Goal: Transaction & Acquisition: Book appointment/travel/reservation

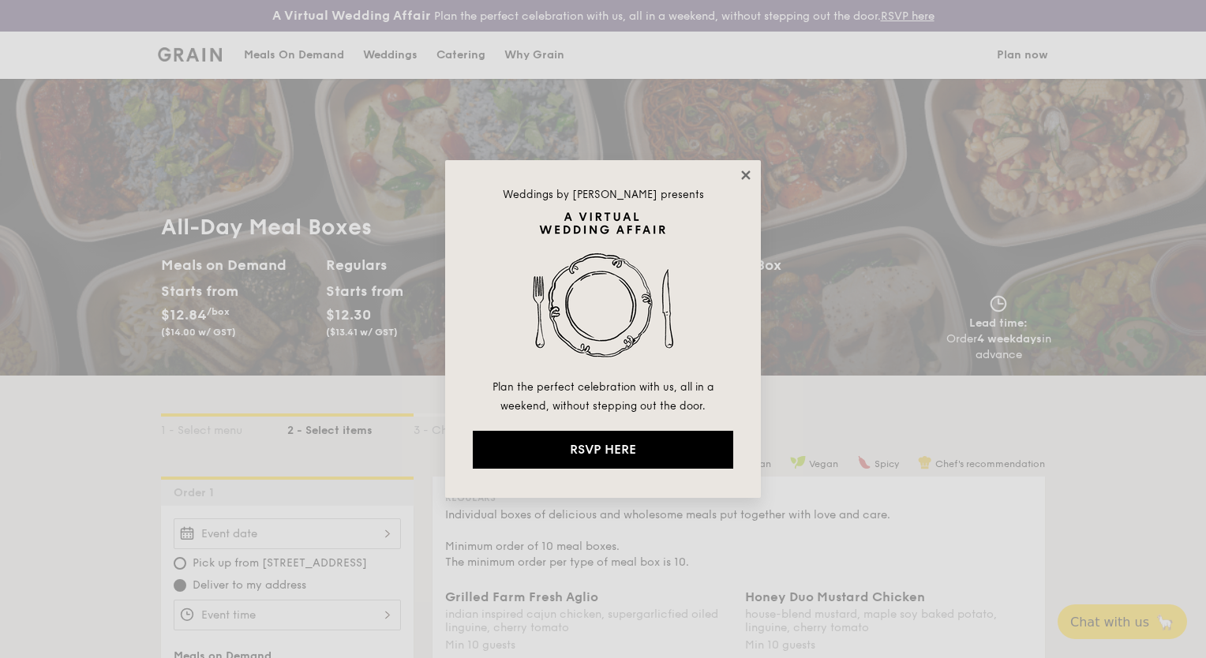
click at [744, 174] on icon at bounding box center [745, 174] width 9 height 9
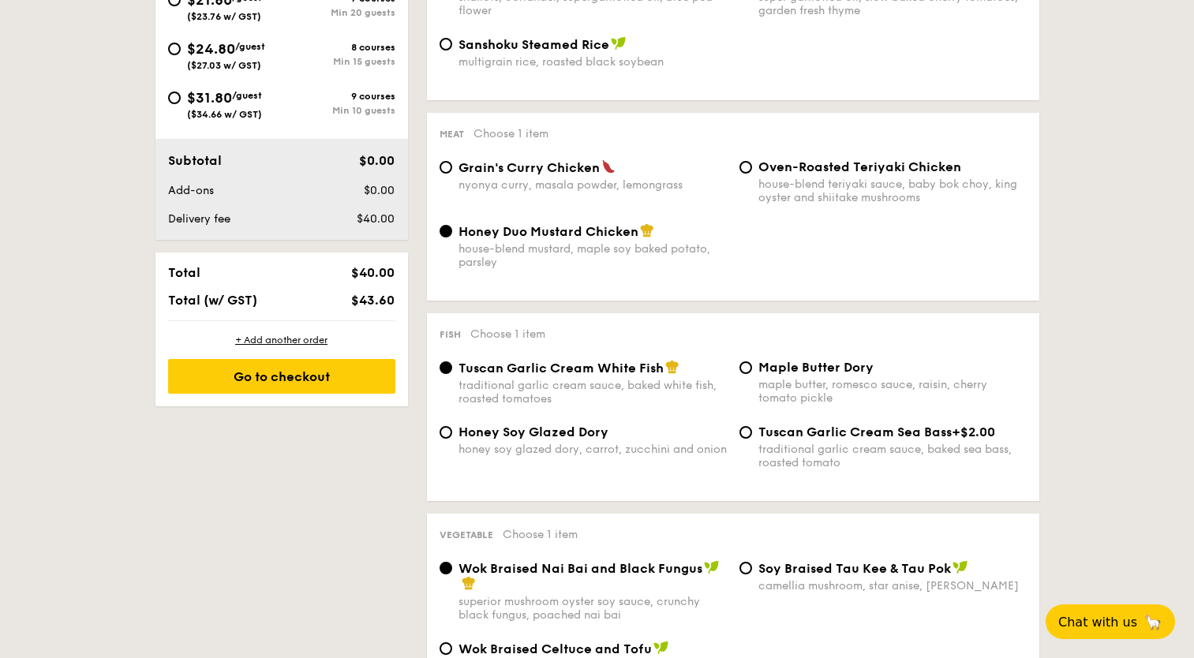
scroll to position [630, 0]
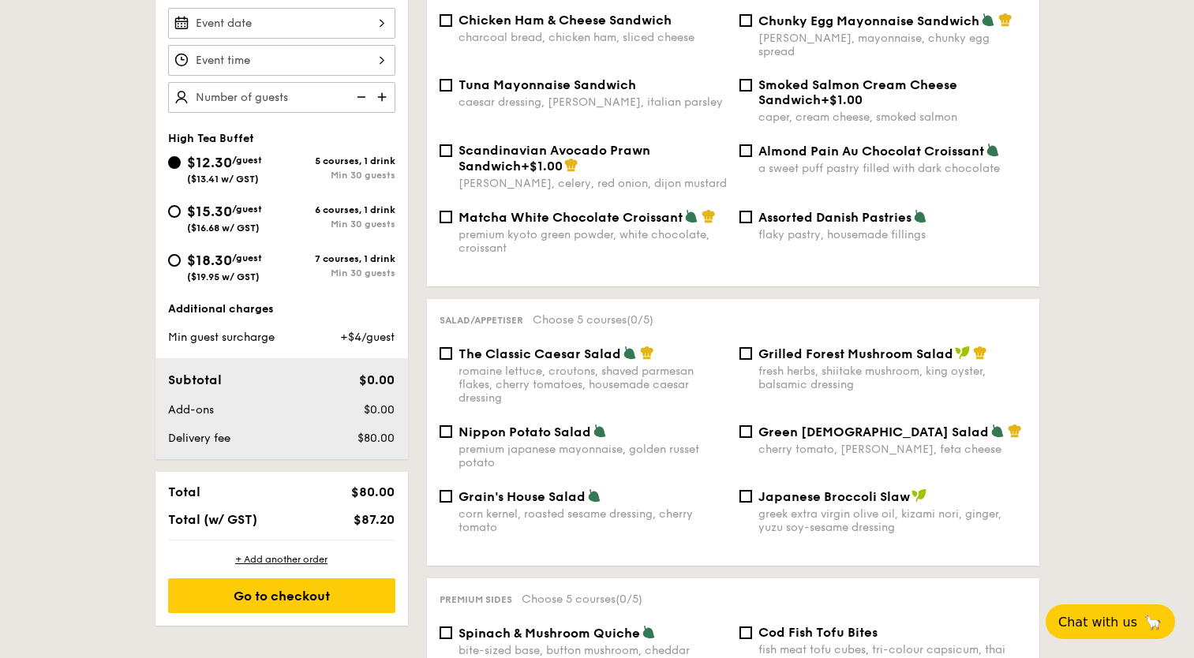
scroll to position [624, 0]
